Goal: Task Accomplishment & Management: Use online tool/utility

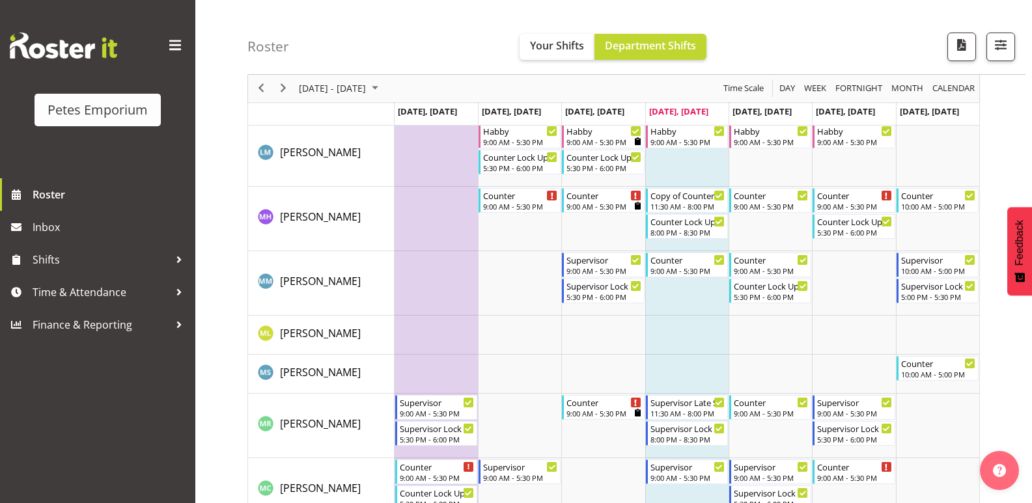
scroll to position [651, 0]
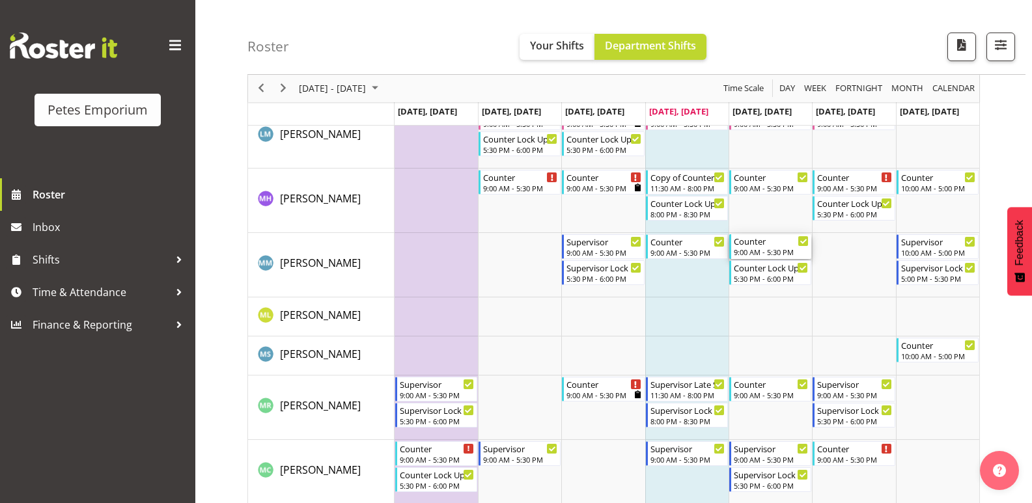
click at [777, 251] on div "9:00 AM - 5:30 PM" at bounding box center [771, 252] width 75 height 10
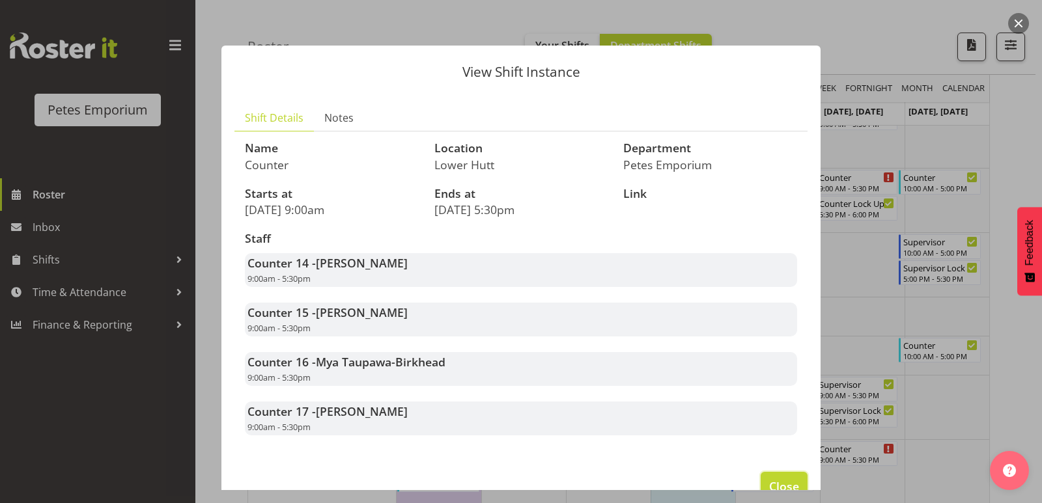
click at [760, 481] on button "Close" at bounding box center [783, 486] width 47 height 29
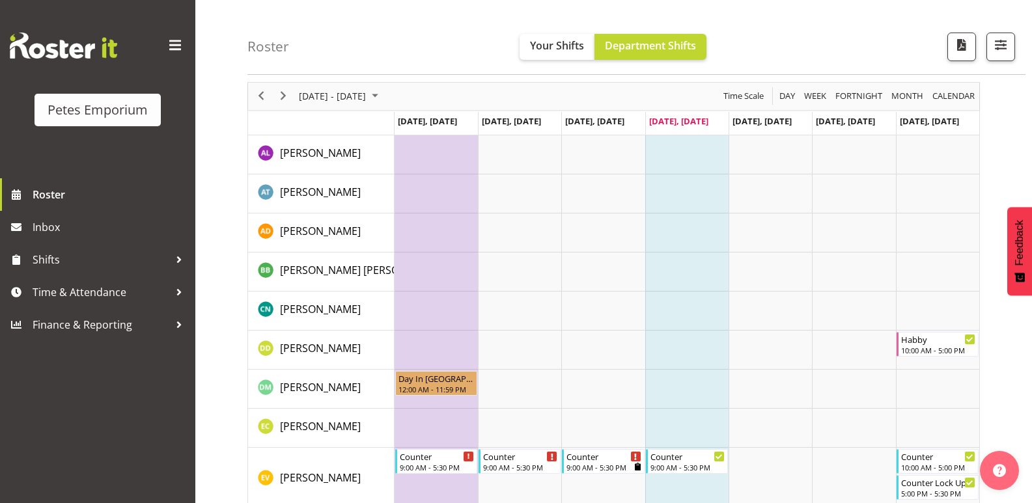
scroll to position [65, 0]
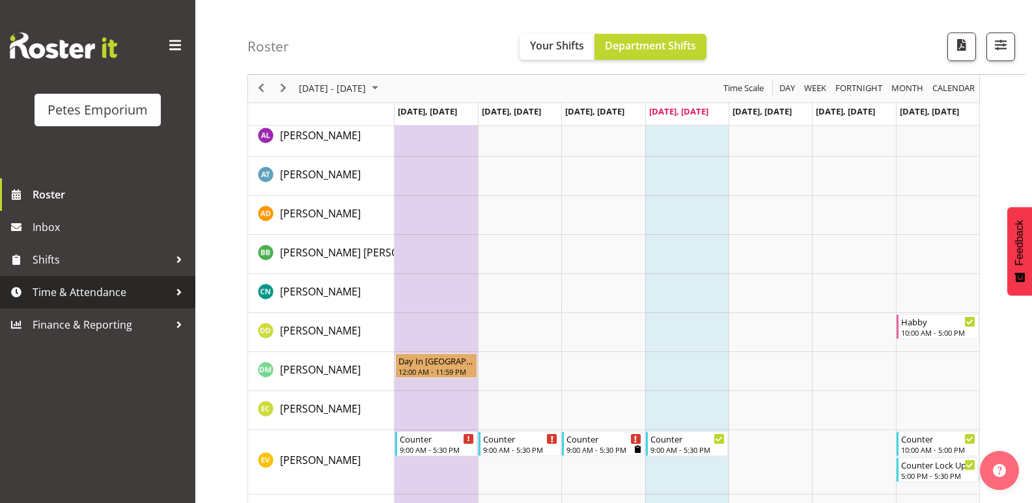
click at [74, 296] on span "Time & Attendance" at bounding box center [101, 293] width 137 height 20
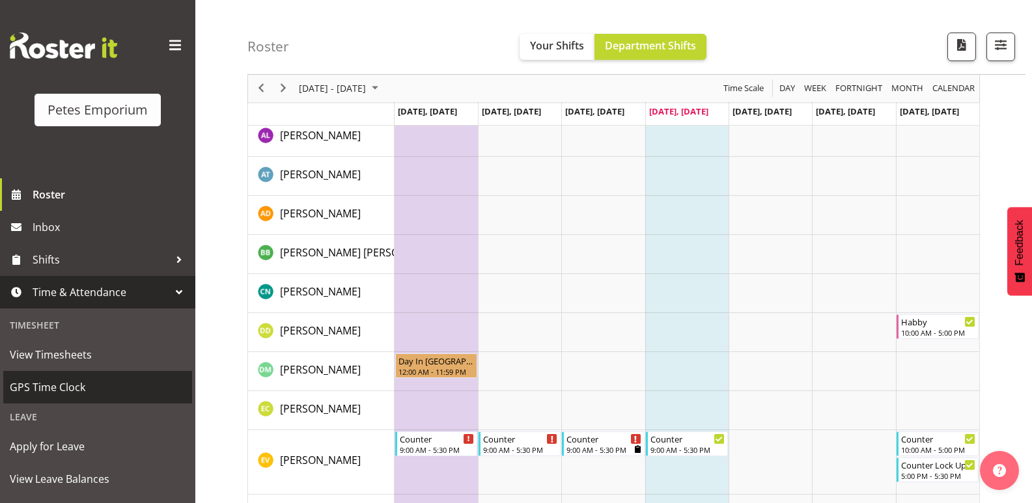
click at [111, 383] on span "GPS Time Clock" at bounding box center [98, 388] width 176 height 20
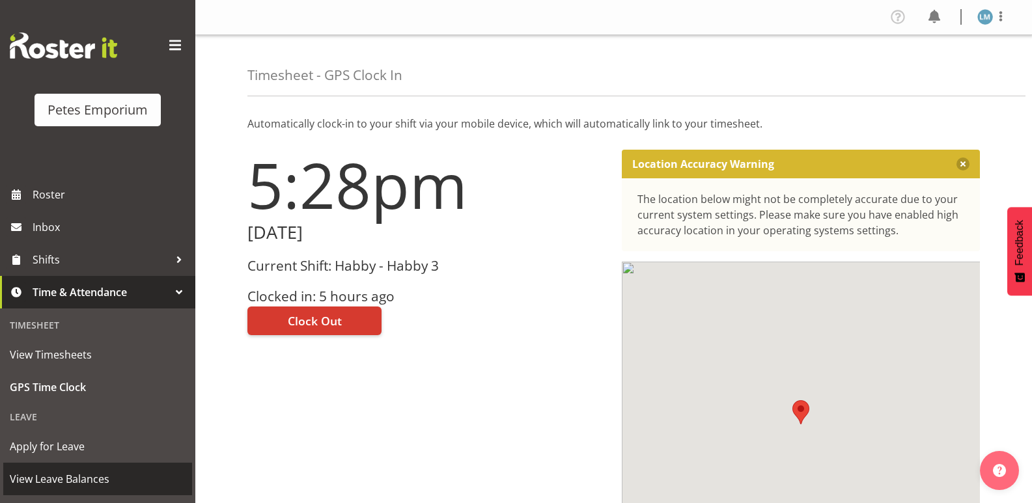
click at [92, 477] on span "View Leave Balances" at bounding box center [98, 479] width 176 height 20
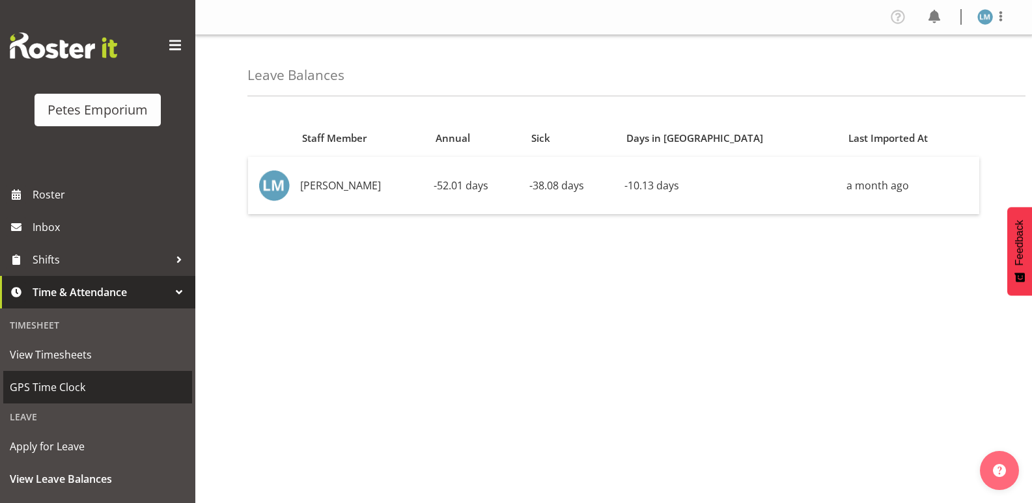
click at [85, 381] on span "GPS Time Clock" at bounding box center [98, 388] width 176 height 20
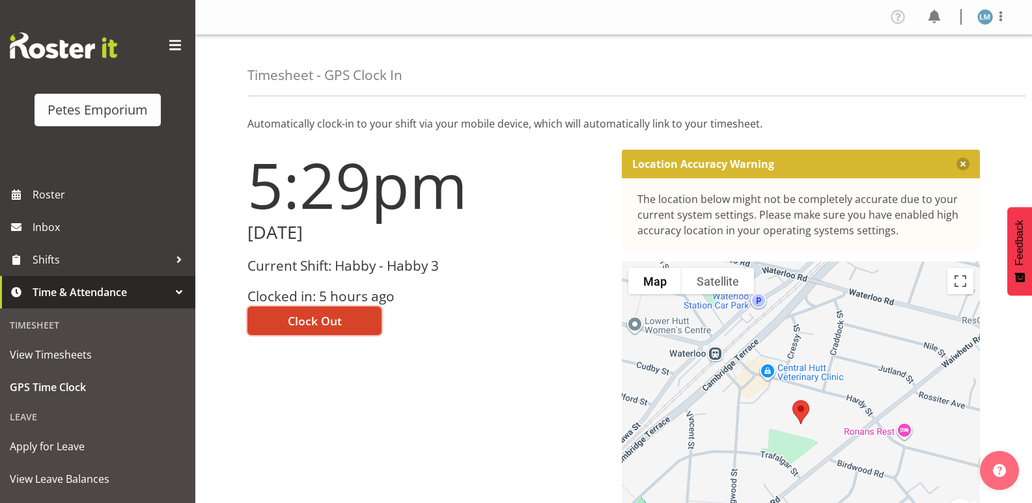
click at [333, 320] on span "Clock Out" at bounding box center [315, 320] width 54 height 17
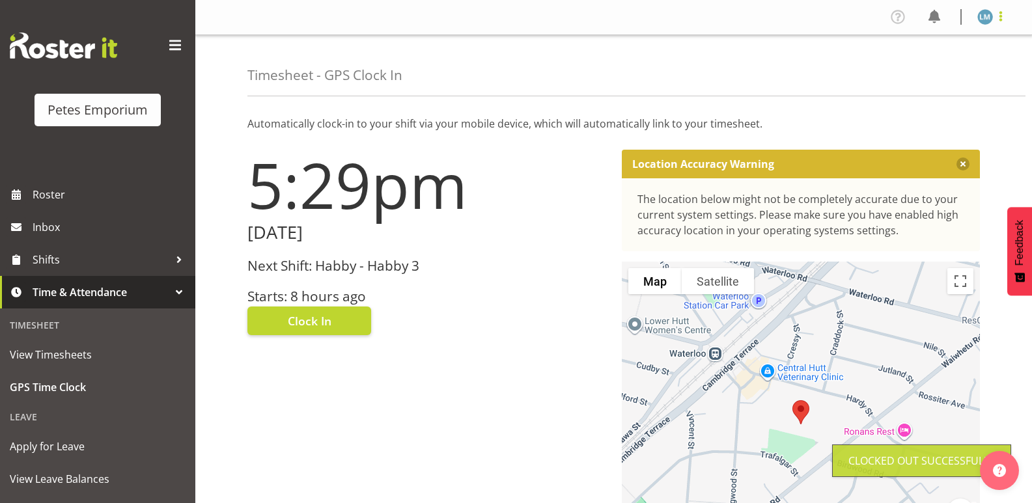
click at [997, 13] on span at bounding box center [1001, 16] width 16 height 16
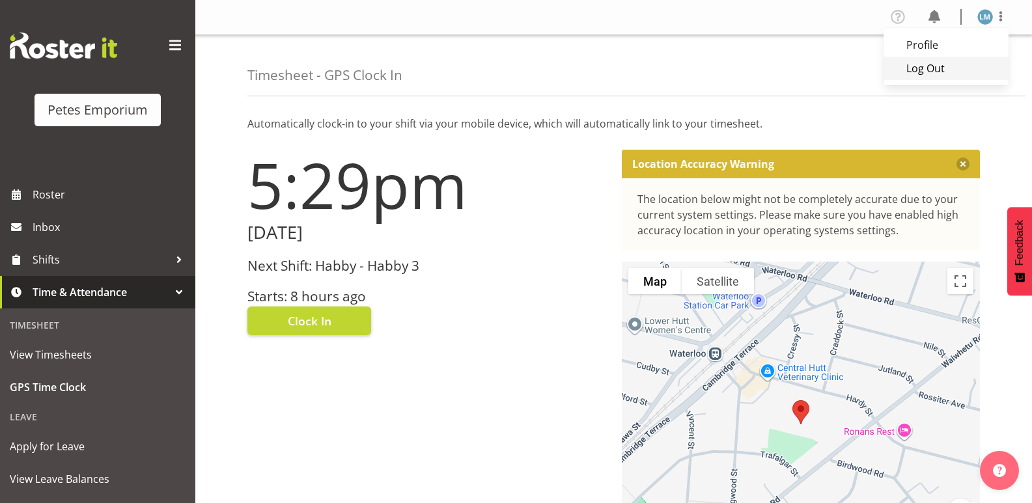
click at [935, 69] on link "Log Out" at bounding box center [945, 68] width 125 height 23
